Goal: Task Accomplishment & Management: Use online tool/utility

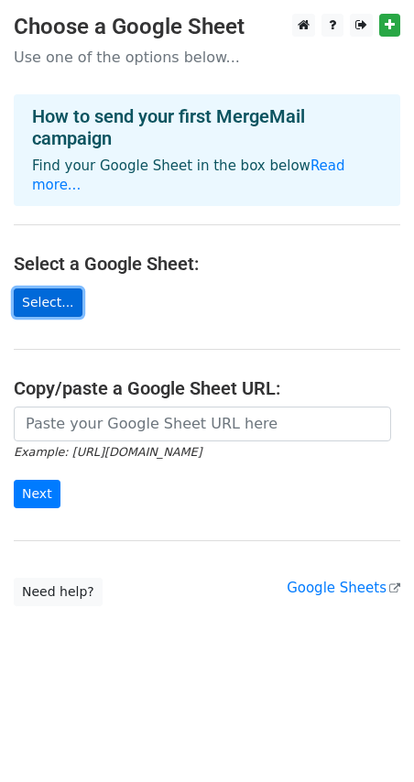
click at [30, 290] on link "Select..." at bounding box center [48, 302] width 69 height 28
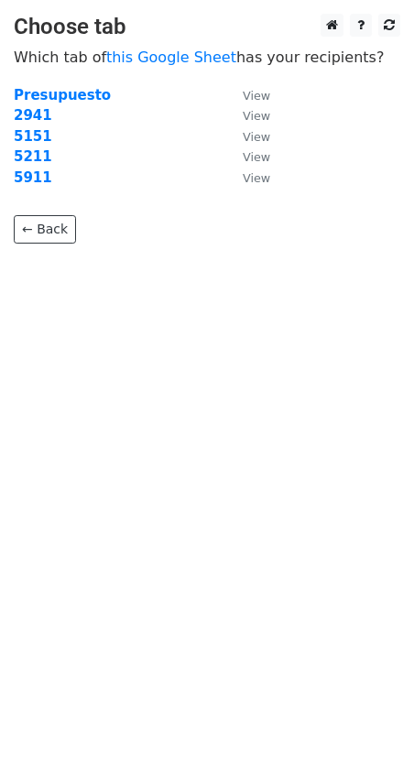
click at [42, 247] on body "Choose tab Which tab of this Google Sheet has your recipients? Presupuesto View…" at bounding box center [207, 165] width 414 height 303
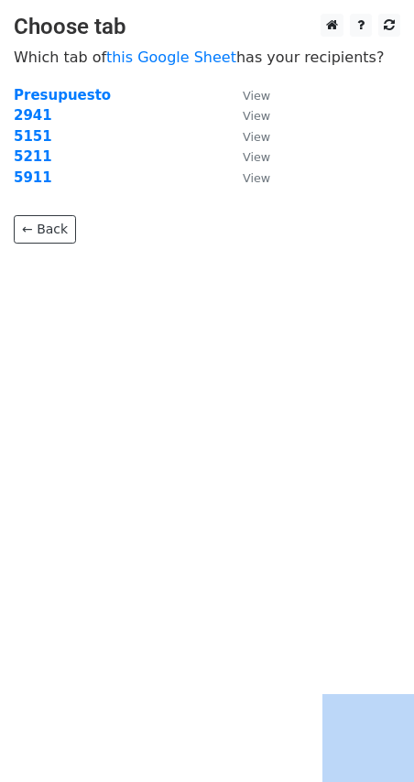
click at [43, 246] on body "Choose tab Which tab of this Google Sheet has your recipients? Presupuesto View…" at bounding box center [207, 165] width 414 height 303
click at [51, 236] on link "← Back" at bounding box center [45, 229] width 62 height 28
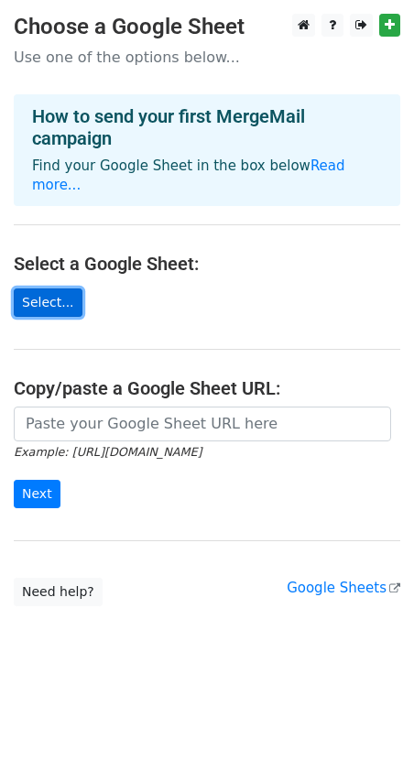
click at [23, 288] on link "Select..." at bounding box center [48, 302] width 69 height 28
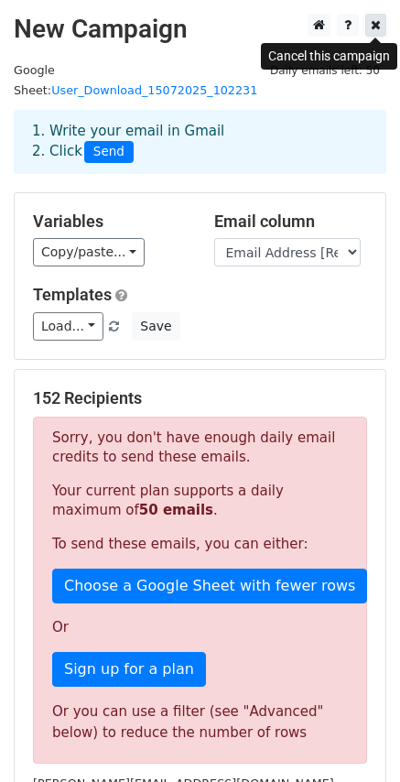
click at [375, 30] on icon at bounding box center [376, 24] width 10 height 13
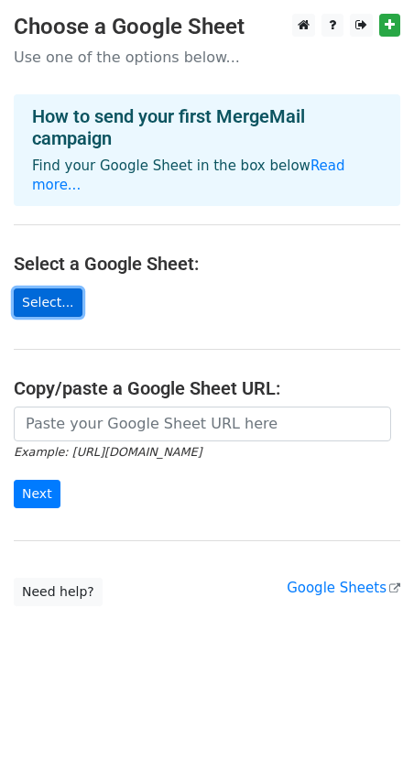
click at [54, 288] on link "Select..." at bounding box center [48, 302] width 69 height 28
click at [37, 288] on link "Select..." at bounding box center [48, 302] width 69 height 28
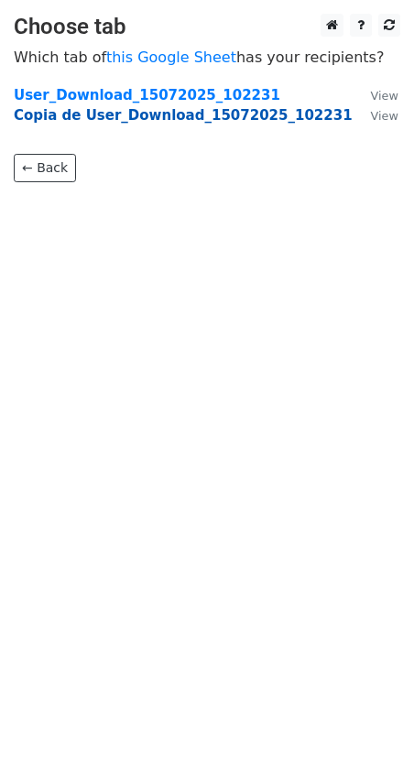
click at [194, 113] on strong "Copia de User_Download_15072025_102231" at bounding box center [183, 115] width 339 height 16
